Goal: Ask a question

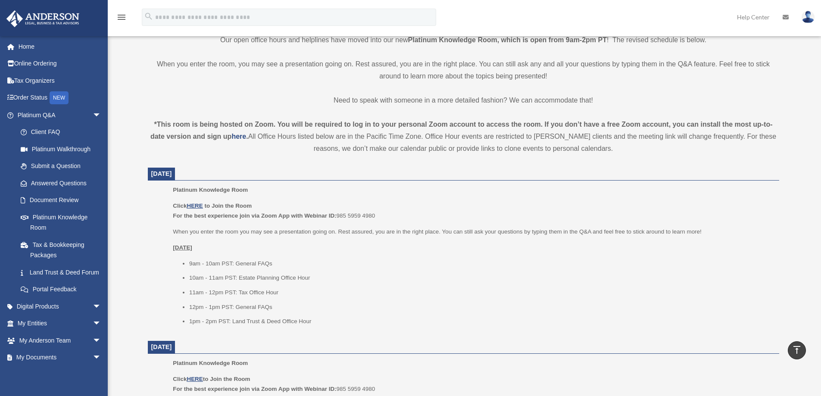
scroll to position [215, 0]
click at [59, 165] on link "Submit a Question" at bounding box center [63, 166] width 102 height 17
click at [71, 181] on link "Answered Questions" at bounding box center [63, 183] width 102 height 17
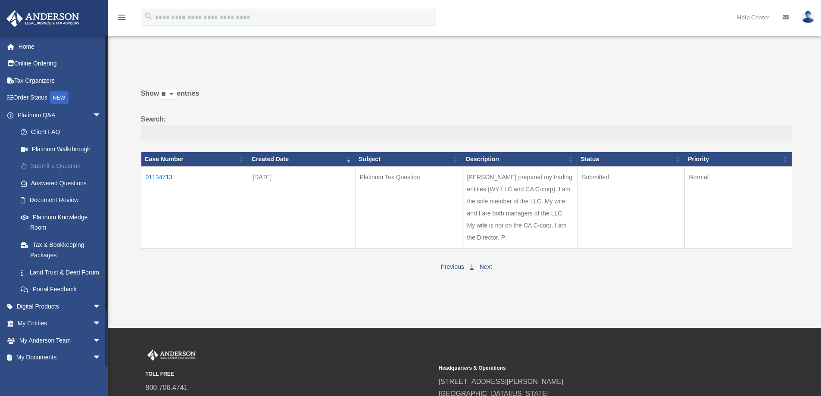
click at [59, 163] on link "Submit a Question" at bounding box center [63, 166] width 102 height 17
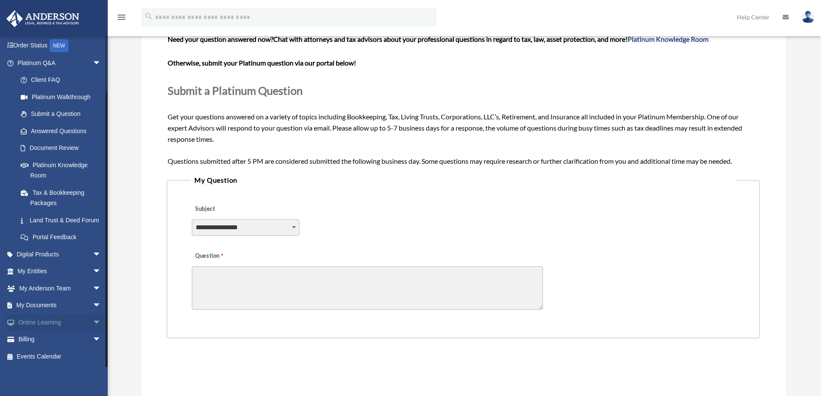
scroll to position [86, 0]
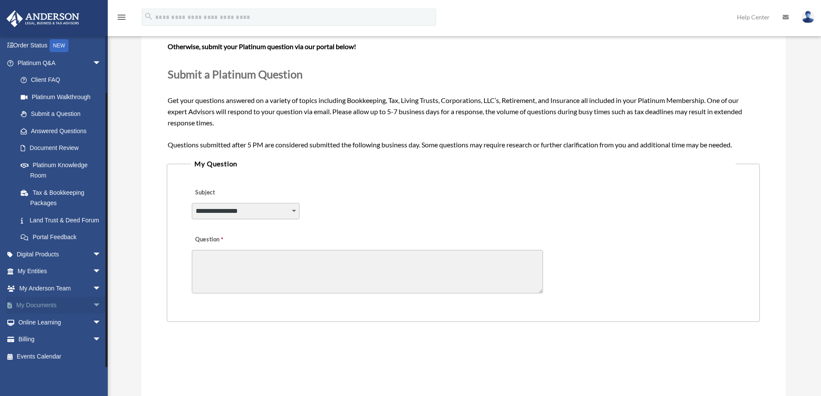
click at [93, 307] on span "arrow_drop_down" at bounding box center [101, 306] width 17 height 18
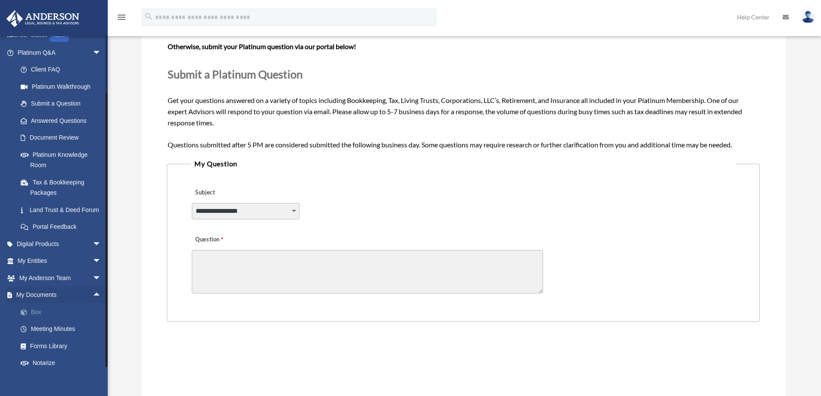
click at [39, 321] on link "Box" at bounding box center [63, 312] width 102 height 17
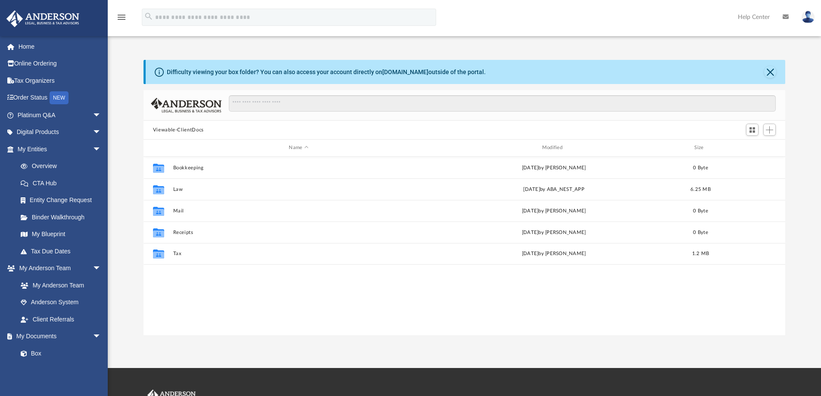
scroll to position [190, 636]
